Goal: Check status: Check status

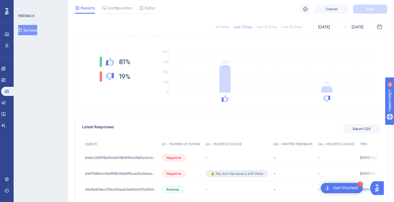
click at [80, 86] on div "Question Analytics Reset Survey Question 1 - Thumbs Up/Down Question ID: 28c575…" at bounding box center [231, 54] width 312 height 108
click at [363, 25] on div "[DATE]" at bounding box center [357, 27] width 12 height 7
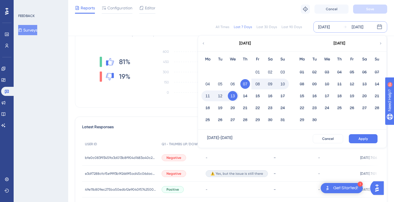
click at [222, 94] on button "12" at bounding box center [220, 96] width 10 height 10
click at [221, 94] on button "12" at bounding box center [220, 96] width 10 height 10
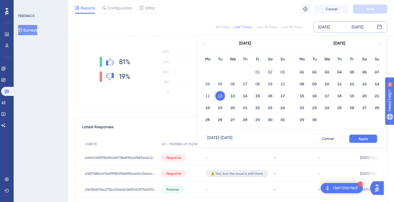
click at [372, 140] on button "Apply" at bounding box center [362, 138] width 29 height 9
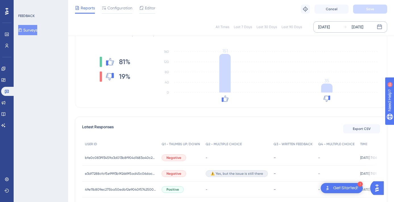
click at [362, 27] on div "[DATE]" at bounding box center [357, 27] width 12 height 7
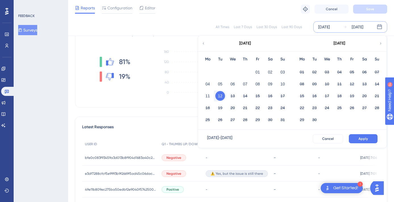
click at [211, 91] on div "11" at bounding box center [207, 96] width 12 height 11
click at [217, 93] on button "12" at bounding box center [220, 96] width 10 height 10
click at [226, 95] on div "13" at bounding box center [232, 96] width 12 height 11
click at [228, 94] on button "13" at bounding box center [233, 96] width 10 height 10
click at [229, 94] on button "13" at bounding box center [233, 96] width 10 height 10
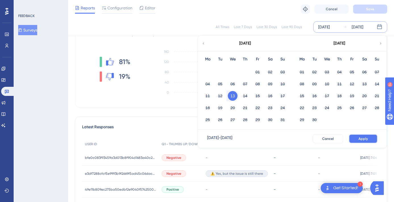
click at [359, 138] on span "Apply" at bounding box center [362, 138] width 9 height 5
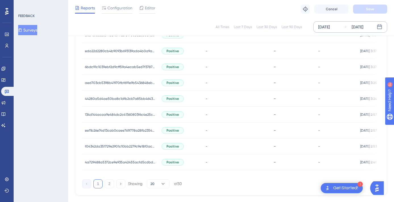
scroll to position [385, 0]
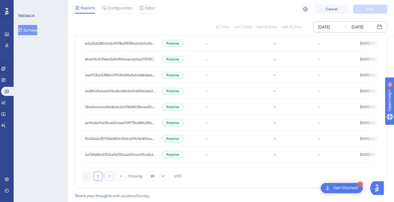
click at [111, 180] on button "2" at bounding box center [109, 176] width 9 height 9
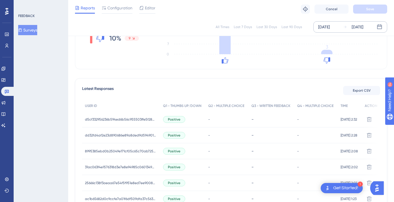
scroll to position [230, 0]
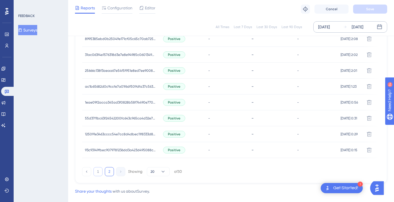
click at [100, 173] on button "1" at bounding box center [97, 171] width 9 height 9
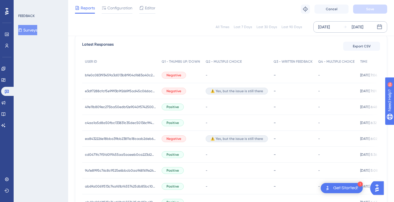
scroll to position [165, 0]
